Goal: Task Accomplishment & Management: Manage account settings

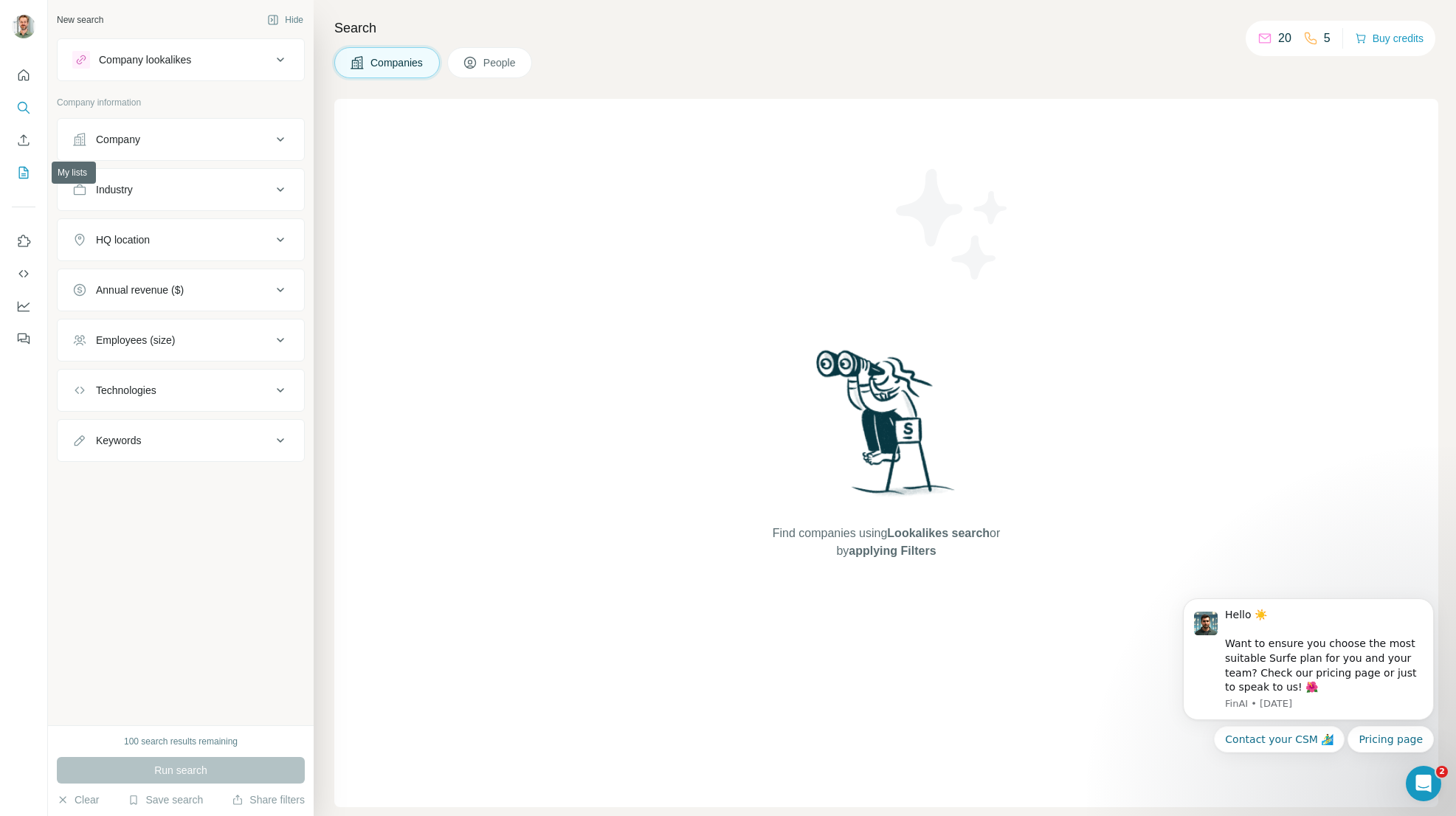
click at [27, 174] on icon "My lists" at bounding box center [23, 172] width 15 height 15
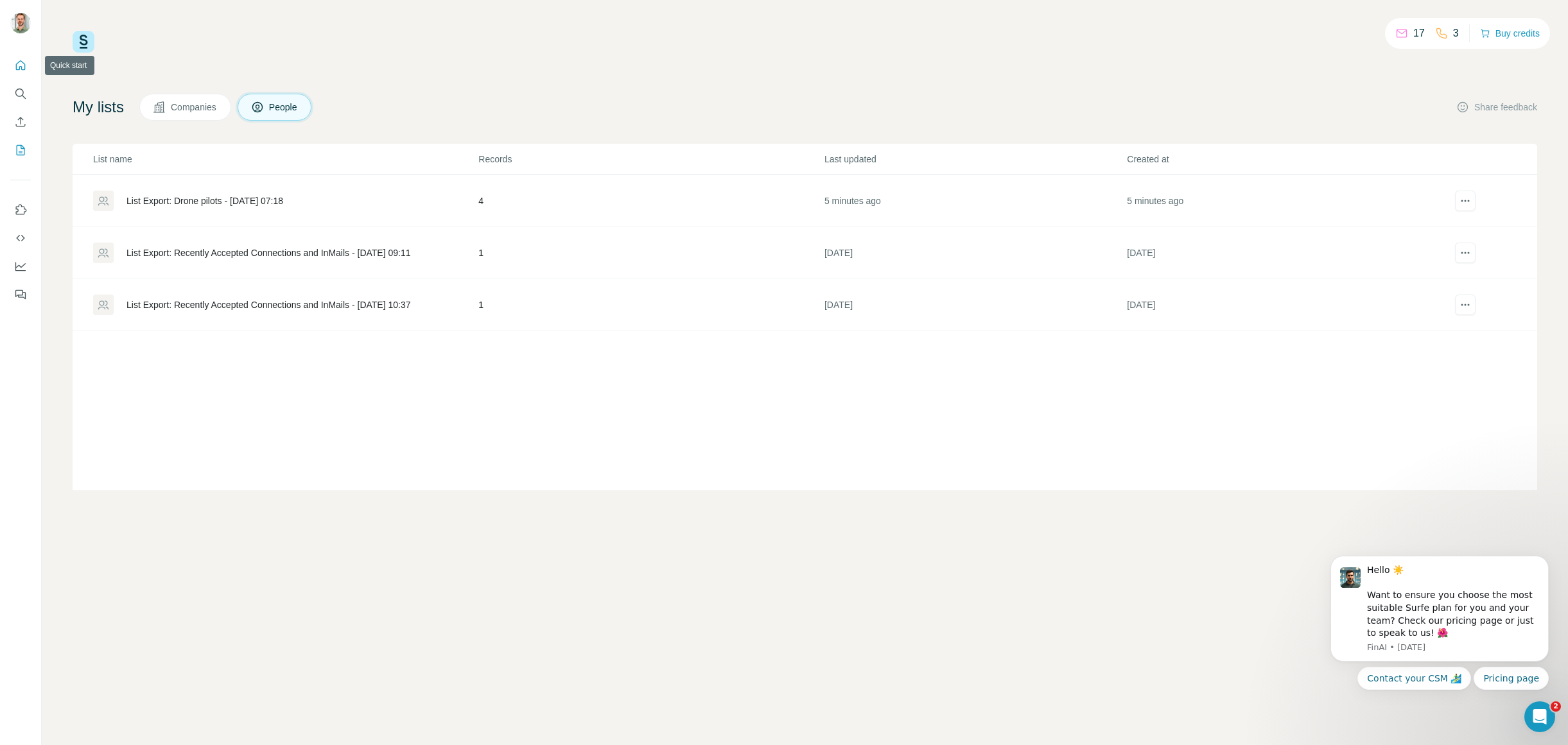
click at [17, 63] on icon "Quick start" at bounding box center [21, 65] width 10 height 10
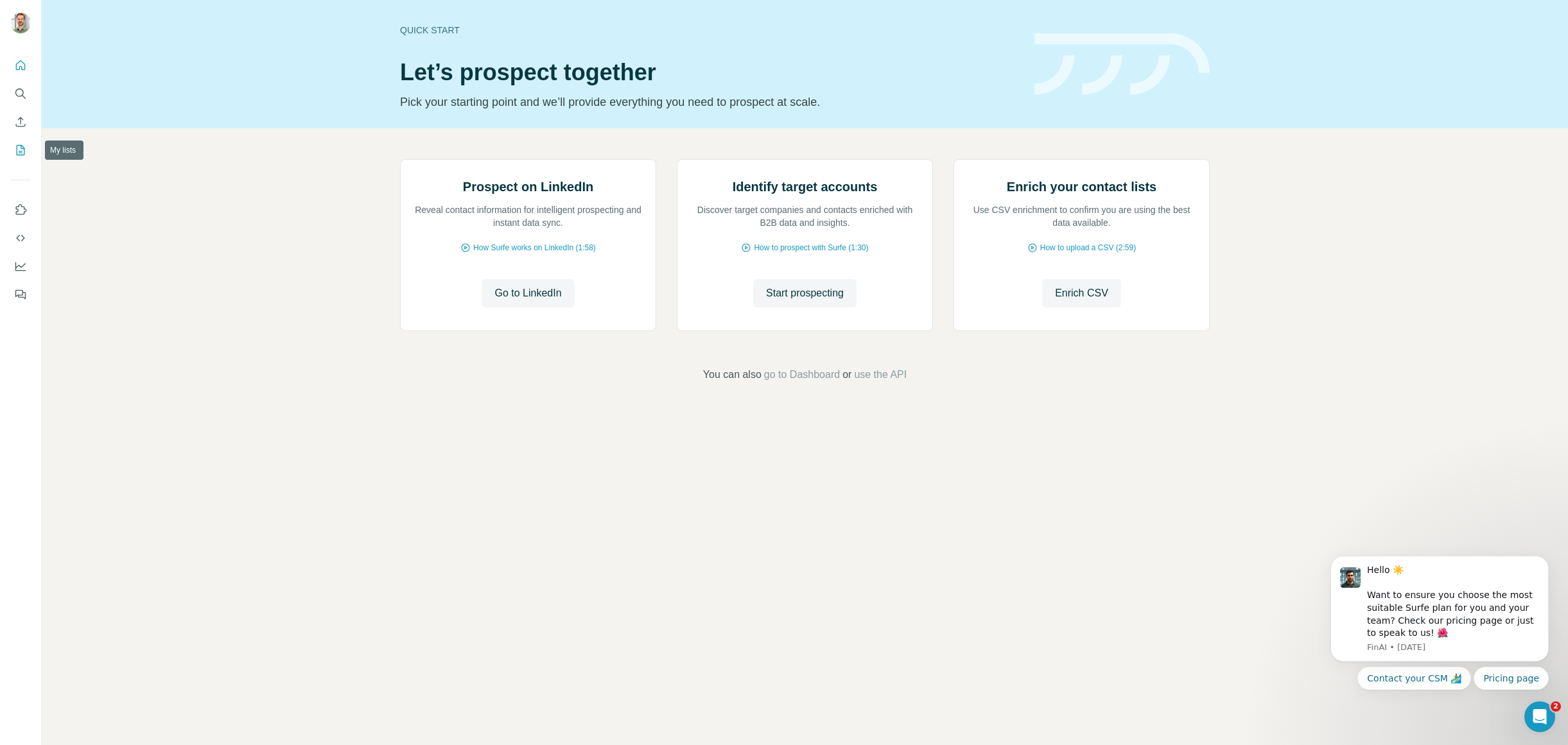
click at [25, 153] on icon "My lists" at bounding box center [20, 150] width 13 height 13
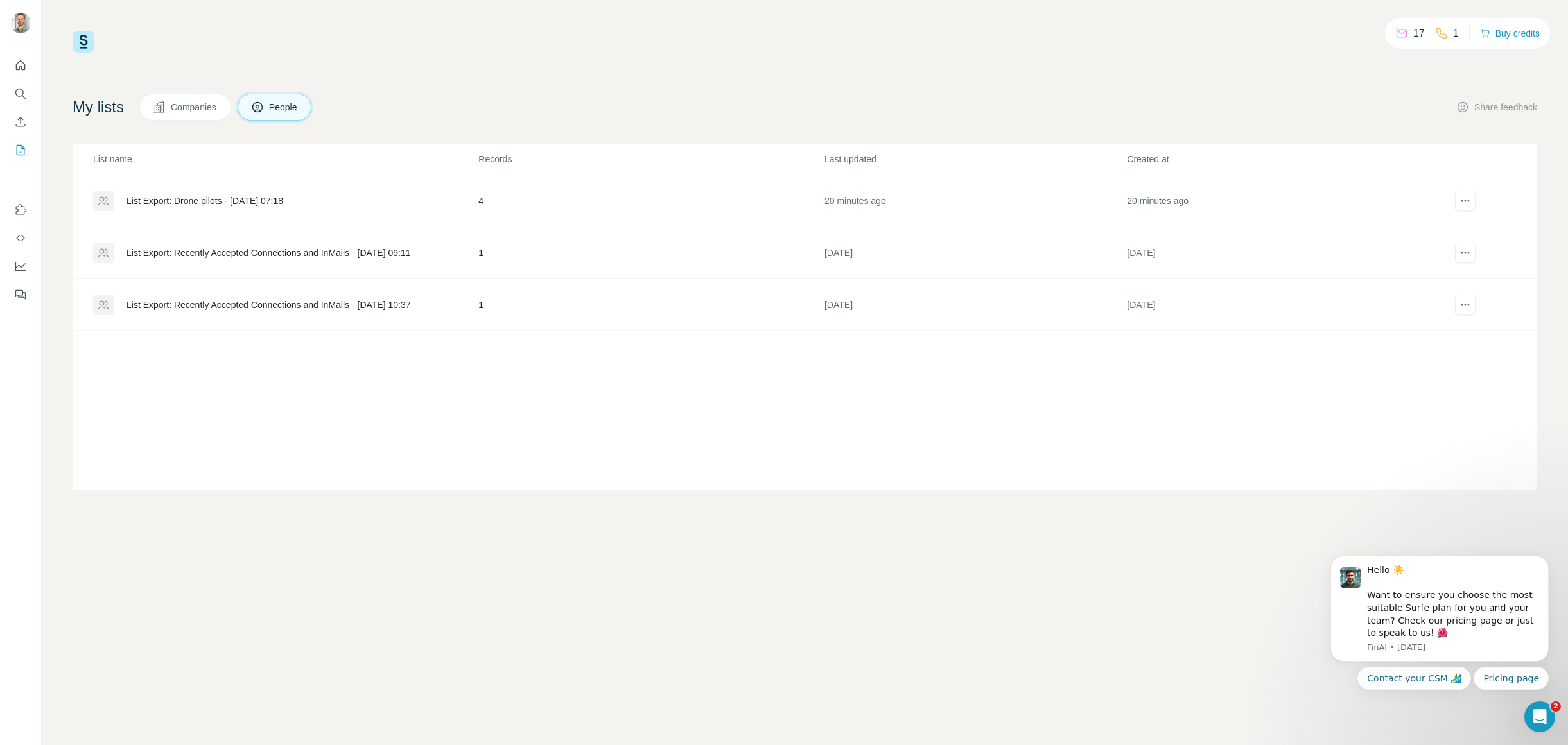
click at [239, 199] on div "List Export: Drone pilots - [DATE] 07:18" at bounding box center [205, 200] width 156 height 13
